Goal: Task Accomplishment & Management: Use online tool/utility

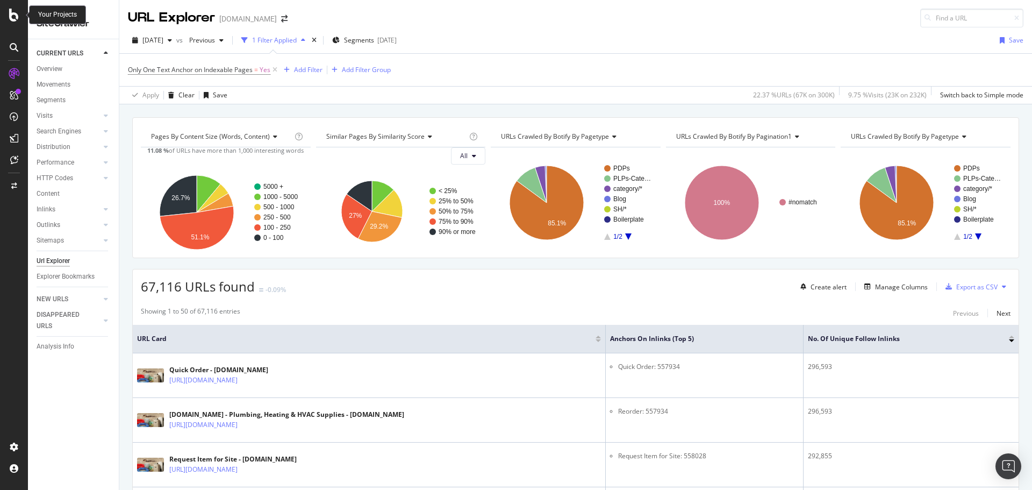
click at [19, 17] on div at bounding box center [14, 15] width 26 height 13
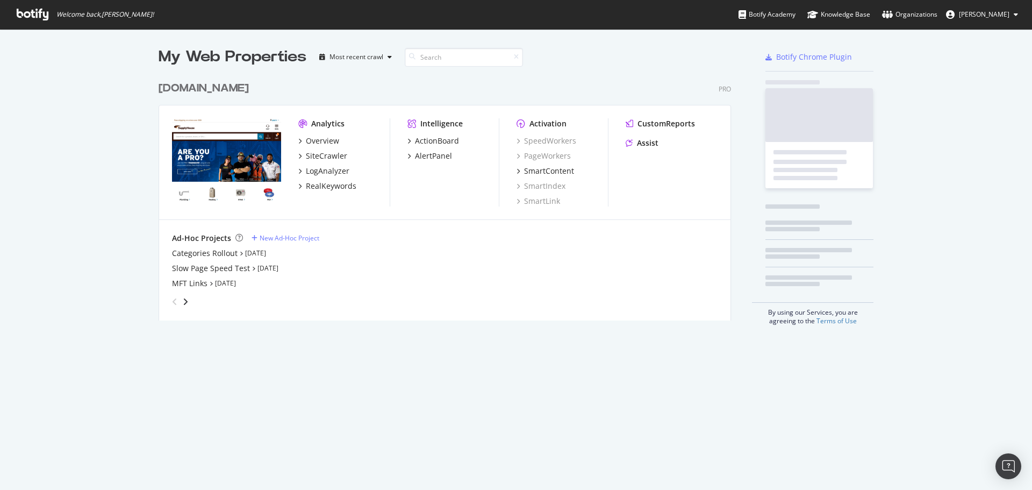
scroll to position [245, 576]
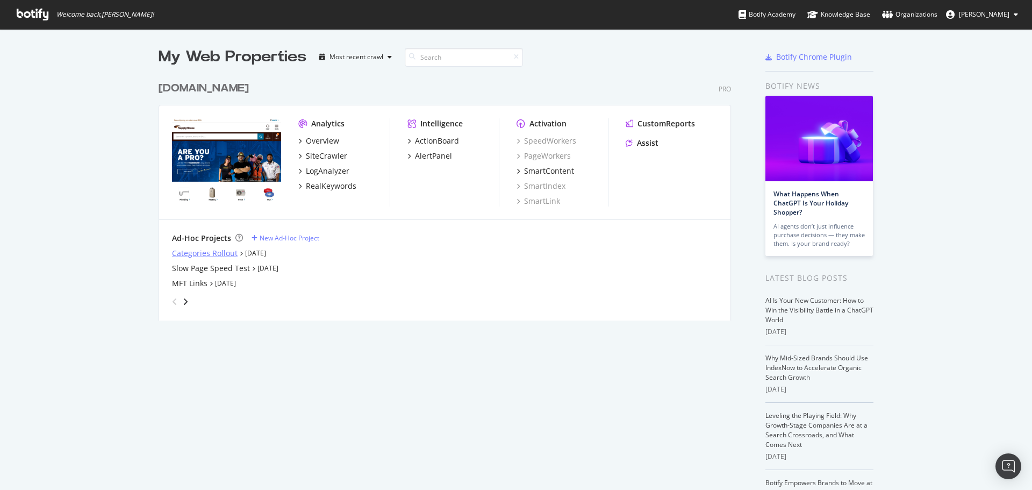
click at [212, 255] on div "Categories Rollout" at bounding box center [205, 253] width 66 height 11
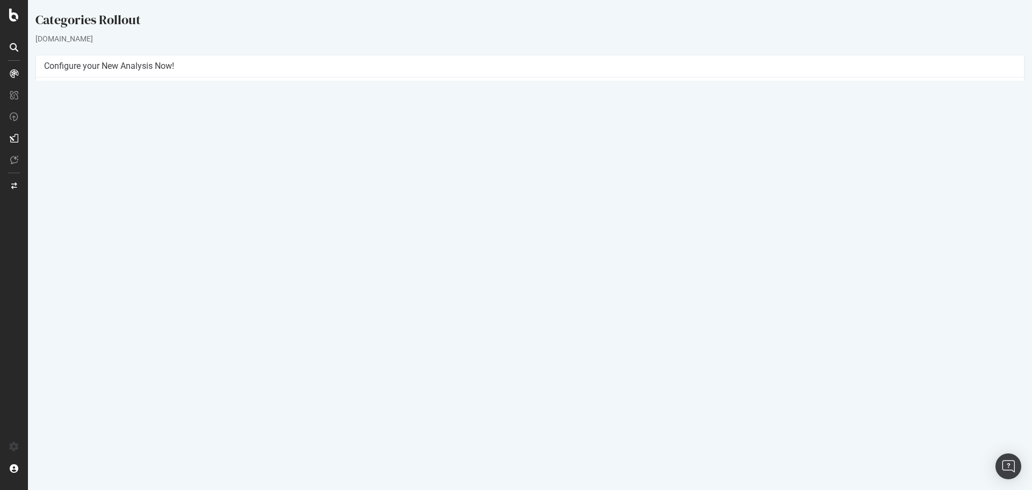
click at [530, 246] on button "Yes! Start Now" at bounding box center [516, 240] width 67 height 17
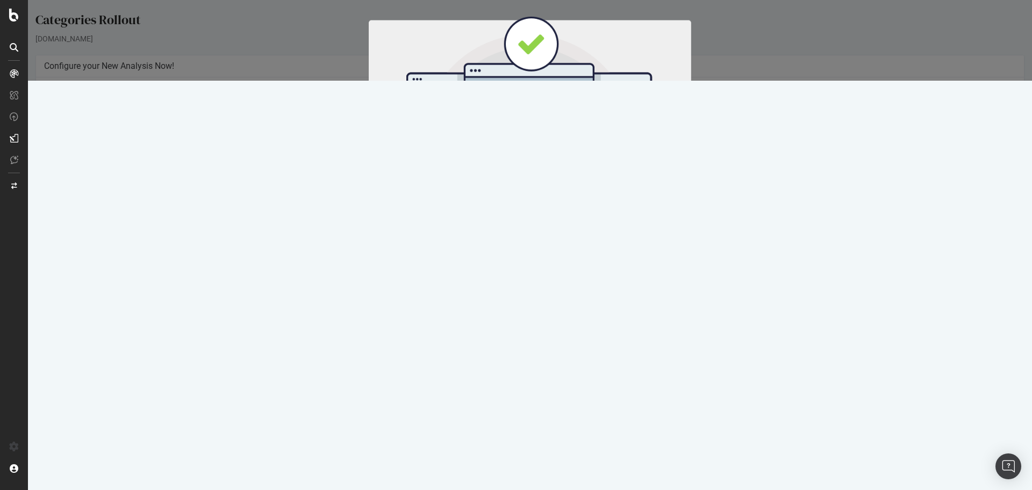
click at [562, 179] on button "Start Now" at bounding box center [549, 178] width 47 height 18
